Goal: Task Accomplishment & Management: Complete application form

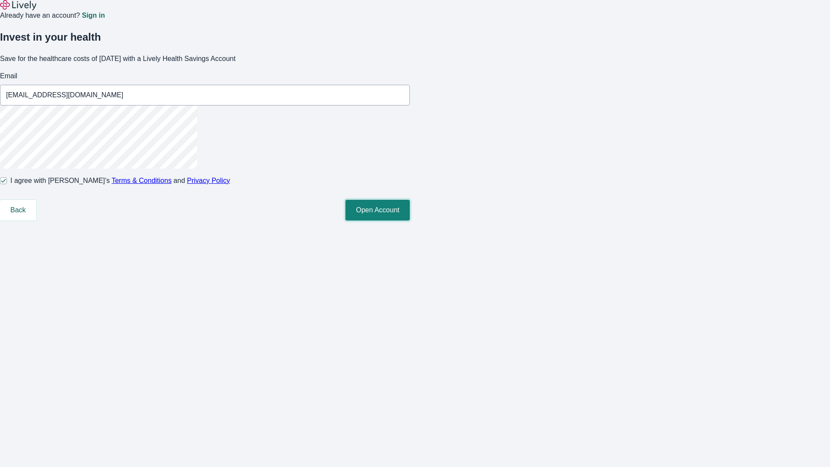
click at [410, 220] on button "Open Account" at bounding box center [377, 210] width 64 height 21
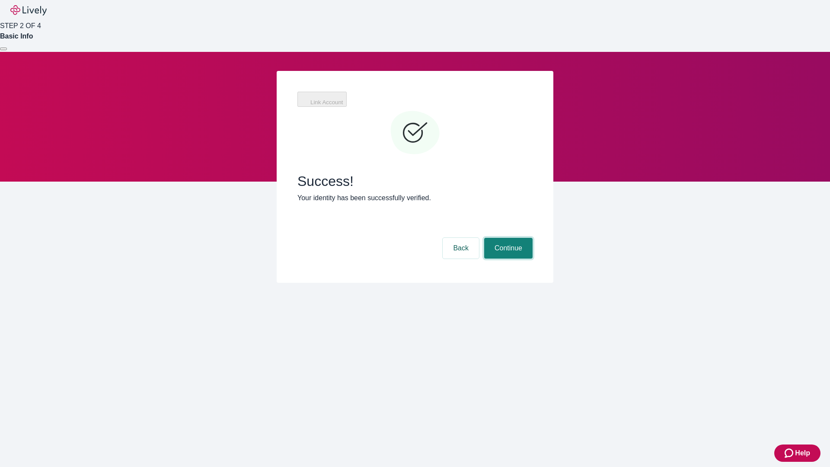
click at [532, 238] on button "Continue" at bounding box center [508, 248] width 48 height 21
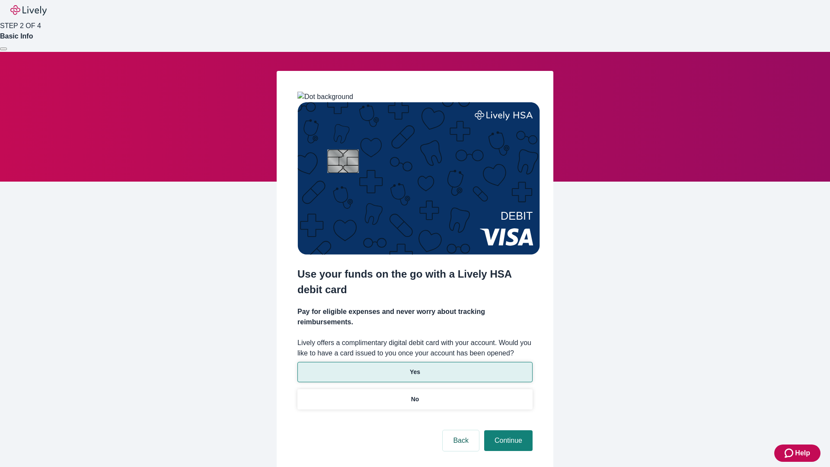
click at [414, 367] on p "Yes" at bounding box center [415, 371] width 10 height 9
click at [507, 430] on button "Continue" at bounding box center [508, 440] width 48 height 21
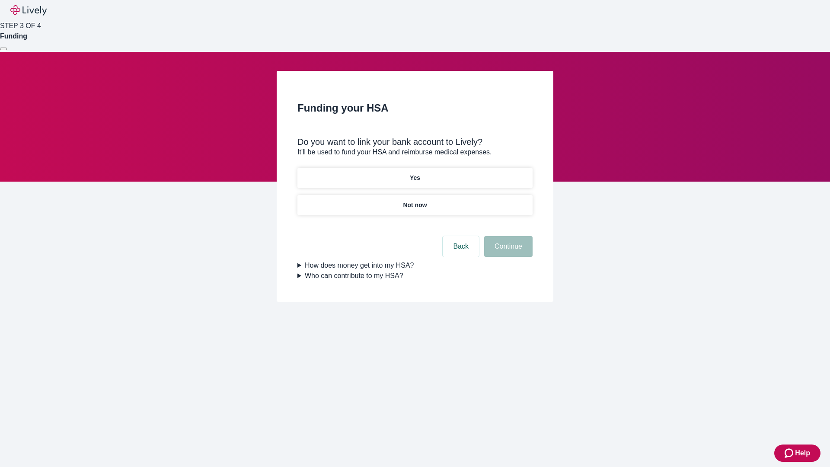
click at [414, 200] on p "Not now" at bounding box center [415, 204] width 24 height 9
click at [507, 251] on button "Continue" at bounding box center [508, 246] width 48 height 21
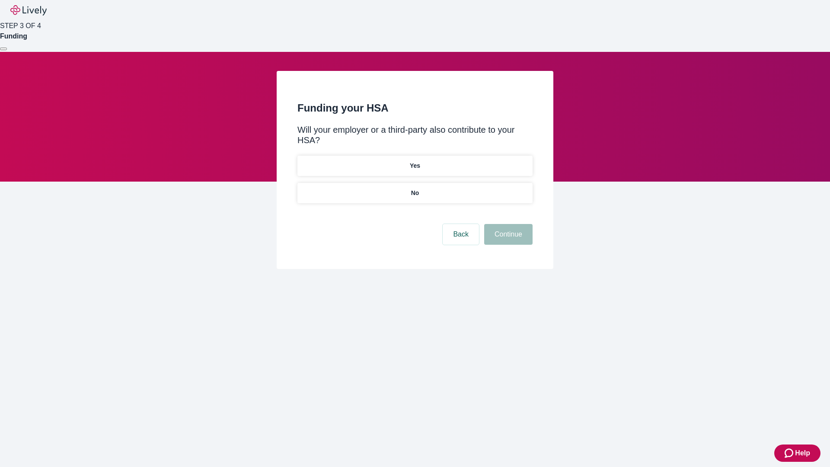
click at [414, 188] on p "No" at bounding box center [415, 192] width 8 height 9
click at [507, 224] on button "Continue" at bounding box center [508, 234] width 48 height 21
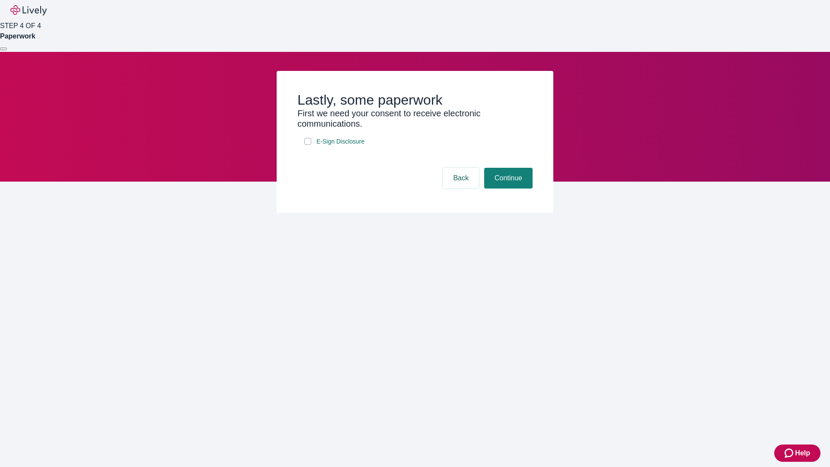
click at [308, 145] on input "E-Sign Disclosure" at bounding box center [307, 141] width 7 height 7
checkbox input "true"
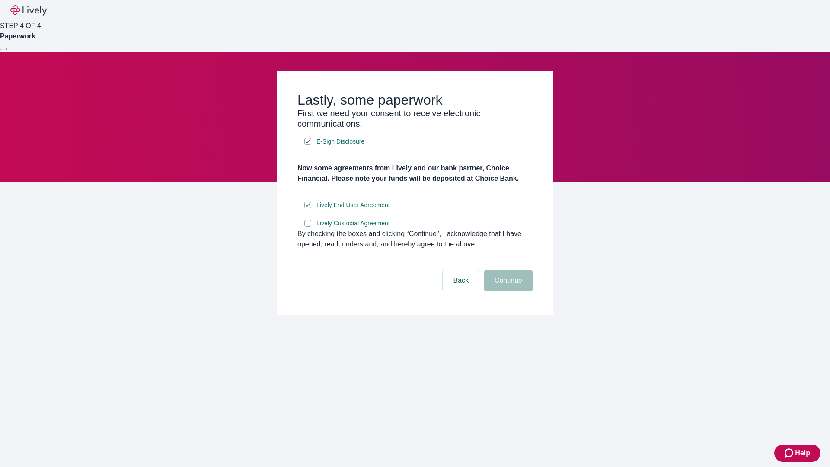
click at [308, 226] on input "Lively Custodial Agreement" at bounding box center [307, 222] width 7 height 7
checkbox input "true"
click at [507, 291] on button "Continue" at bounding box center [508, 280] width 48 height 21
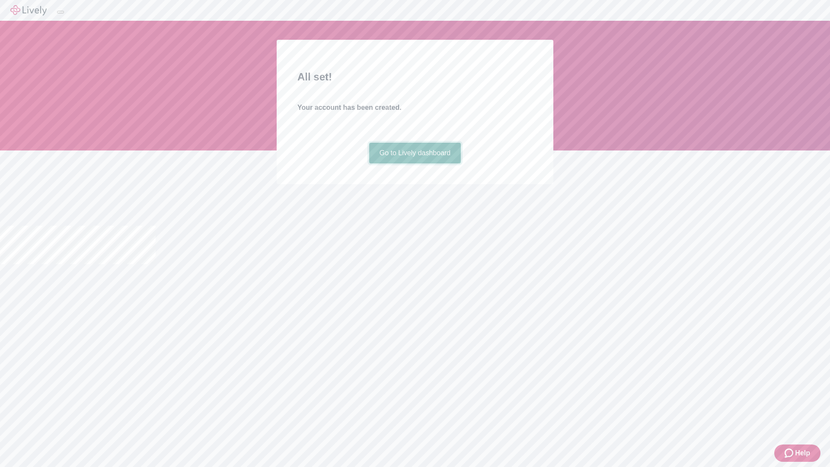
click at [414, 163] on link "Go to Lively dashboard" at bounding box center [415, 153] width 92 height 21
